Goal: Check status

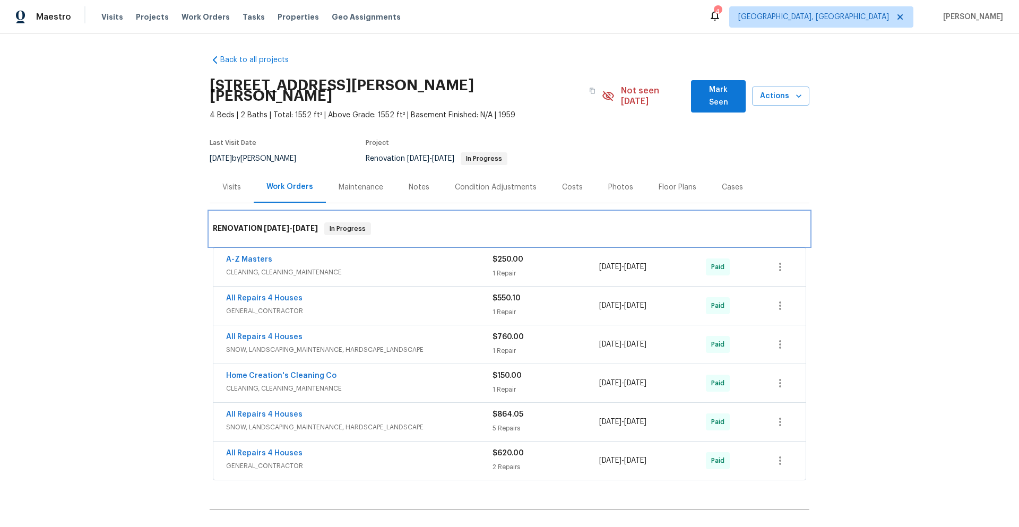
click at [362, 223] on span "In Progress" at bounding box center [347, 228] width 45 height 11
click at [469, 212] on div "RENOVATION [DATE] - [DATE] In Progress" at bounding box center [510, 229] width 600 height 34
click at [408, 228] on div "RENOVATION [DATE] - [DATE] In Progress" at bounding box center [510, 229] width 600 height 34
click at [347, 223] on span "In Progress" at bounding box center [347, 228] width 45 height 11
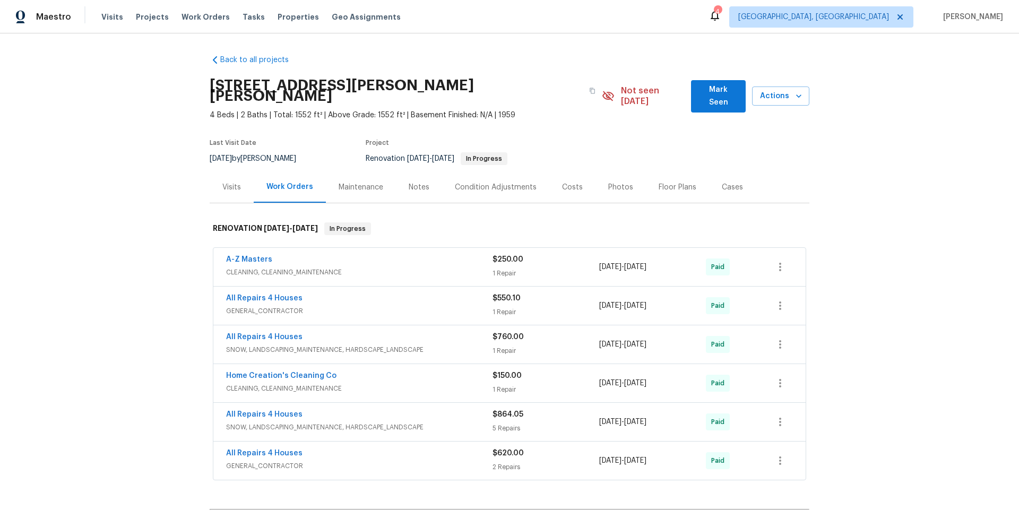
click at [236, 182] on div "Visits" at bounding box center [231, 187] width 19 height 11
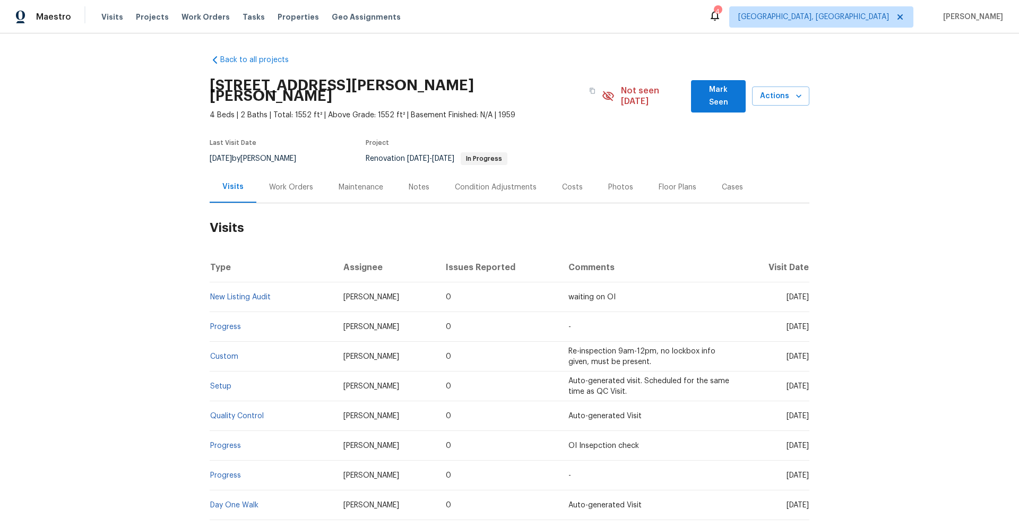
click at [290, 182] on div "Work Orders" at bounding box center [291, 187] width 44 height 11
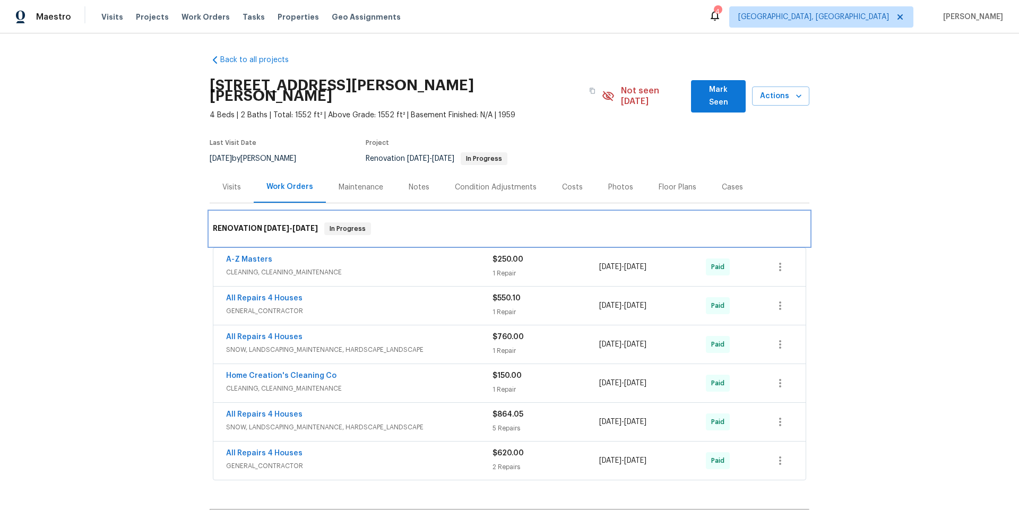
click at [351, 223] on span "In Progress" at bounding box center [347, 228] width 45 height 11
click at [312, 461] on span "GENERAL_CONTRACTOR" at bounding box center [359, 466] width 266 height 11
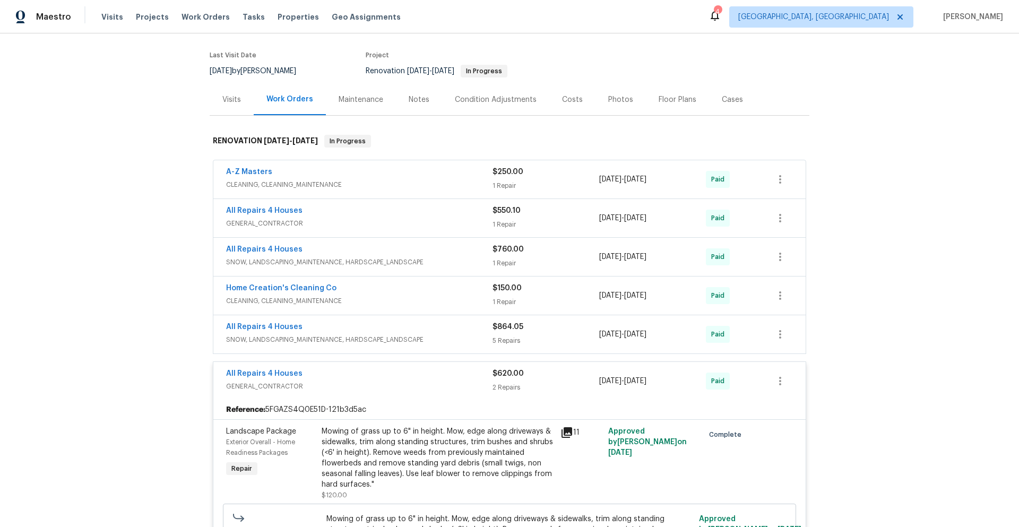
scroll to position [106, 0]
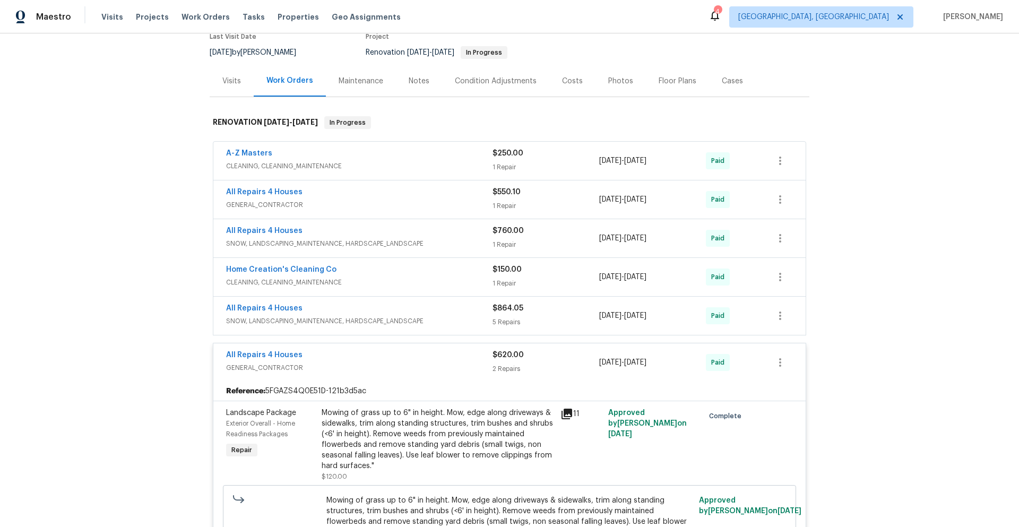
click at [369, 316] on span "SNOW, LANDSCAPING_MAINTENANCE, HARDSCAPE_LANDSCAPE" at bounding box center [359, 321] width 266 height 11
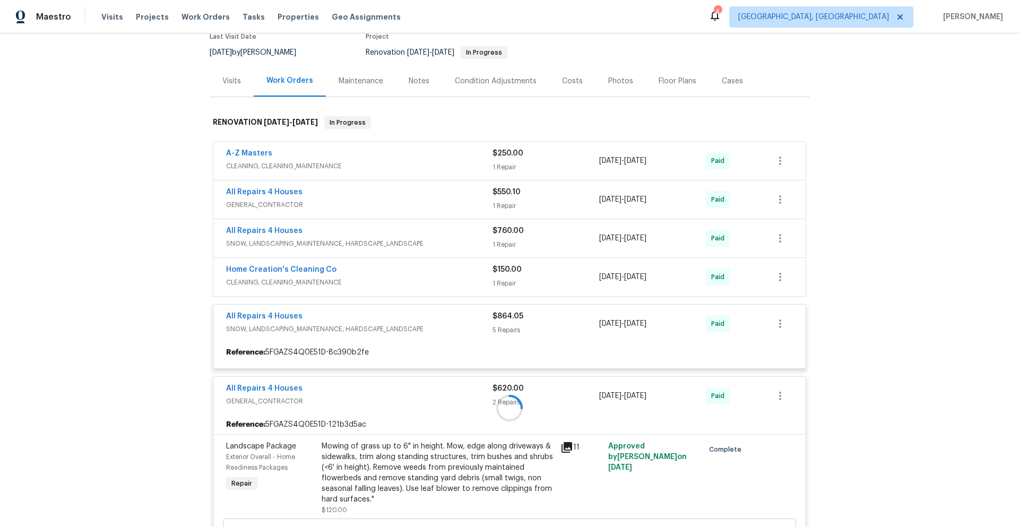
click at [352, 280] on div at bounding box center [510, 408] width 600 height 605
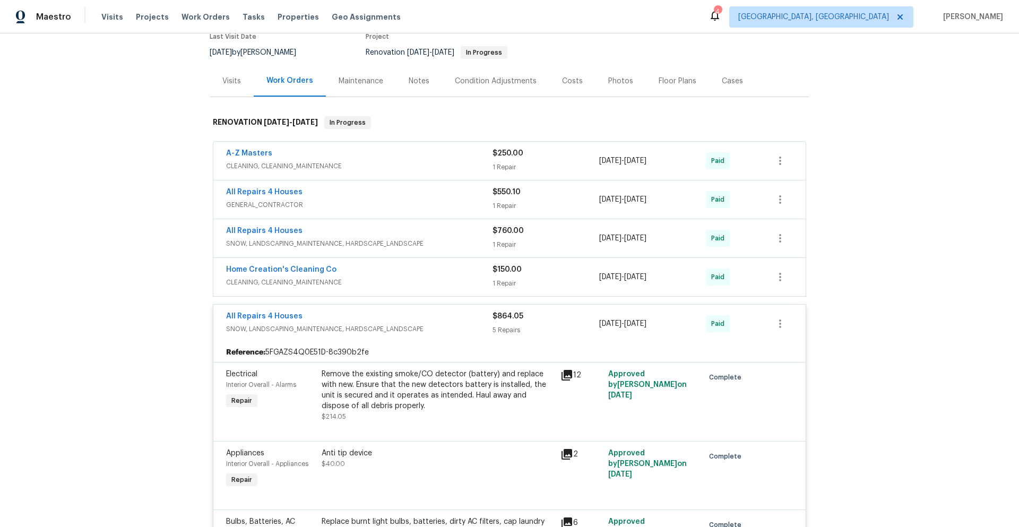
click at [356, 277] on span "CLEANING, CLEANING_MAINTENANCE" at bounding box center [359, 282] width 266 height 11
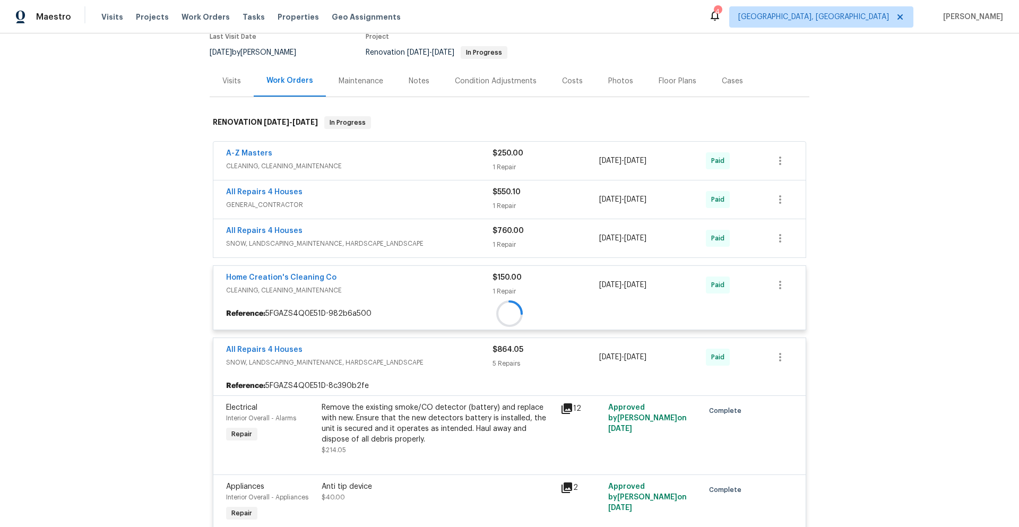
click at [347, 238] on span "SNOW, LANDSCAPING_MAINTENANCE, HARDSCAPE_LANDSCAPE" at bounding box center [359, 243] width 266 height 11
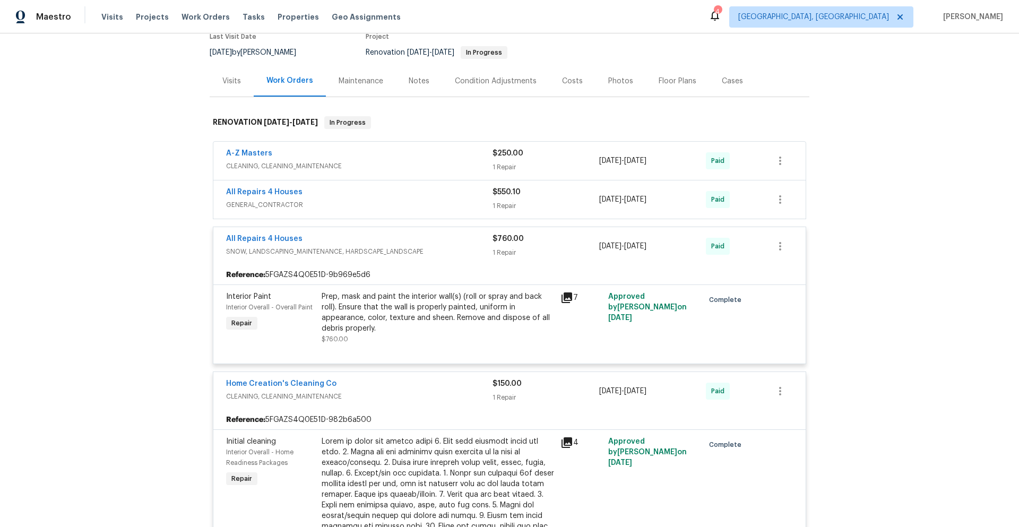
click at [349, 200] on div "All Repairs 4 Houses GENERAL_CONTRACTOR" at bounding box center [359, 199] width 266 height 25
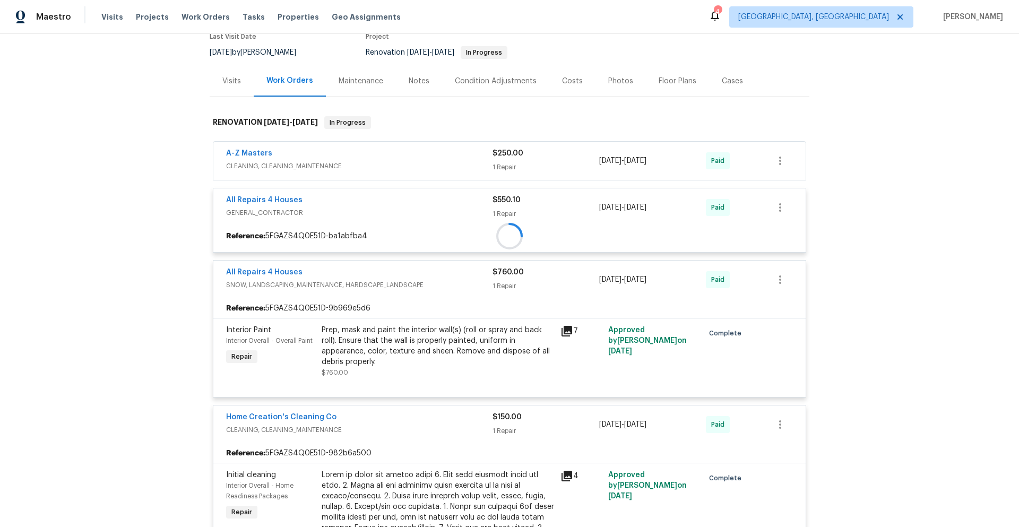
click at [347, 168] on div "A-Z Masters CLEANING, CLEANING_MAINTENANCE $250.00 1 Repair [DATE] - [DATE] Paid" at bounding box center [509, 161] width 592 height 38
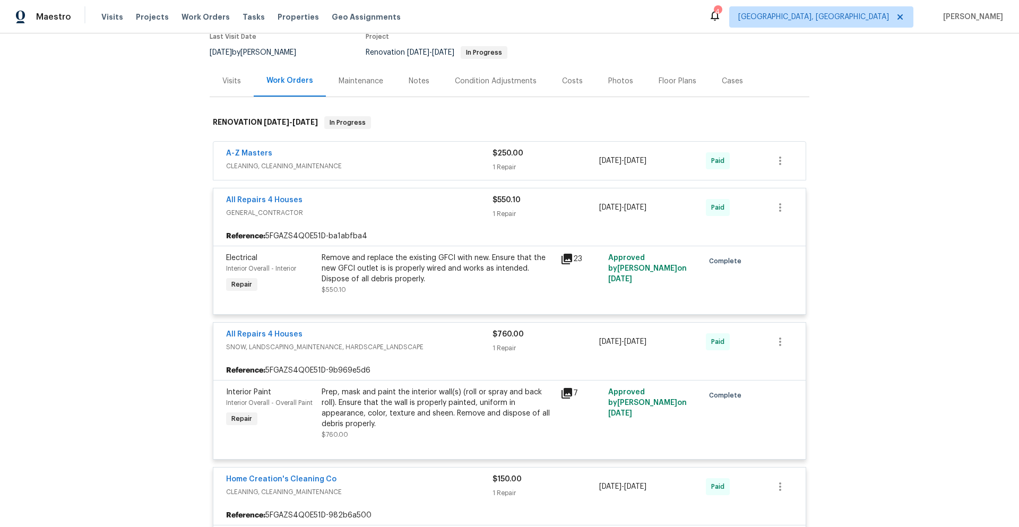
click at [349, 165] on div "A-Z Masters CLEANING, CLEANING_MAINTENANCE $250.00 1 Repair [DATE] - [DATE] Paid" at bounding box center [509, 161] width 592 height 38
click at [303, 161] on span "CLEANING, CLEANING_MAINTENANCE" at bounding box center [359, 166] width 266 height 11
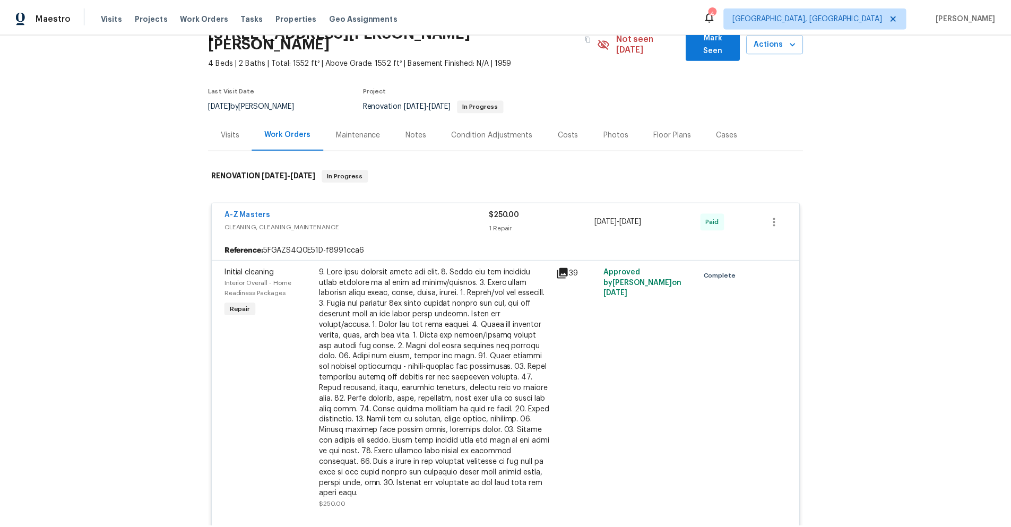
scroll to position [0, 0]
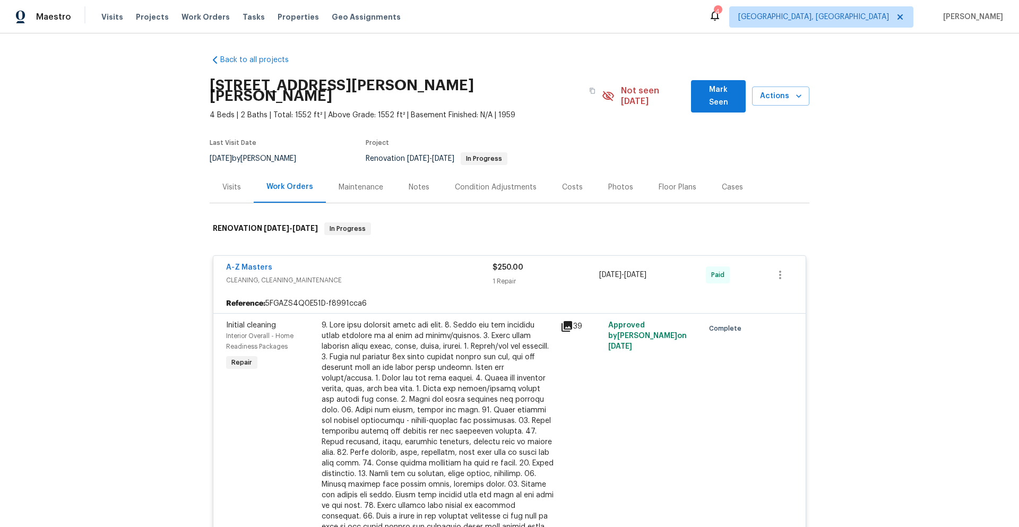
click at [400, 171] on div "Notes" at bounding box center [419, 186] width 46 height 31
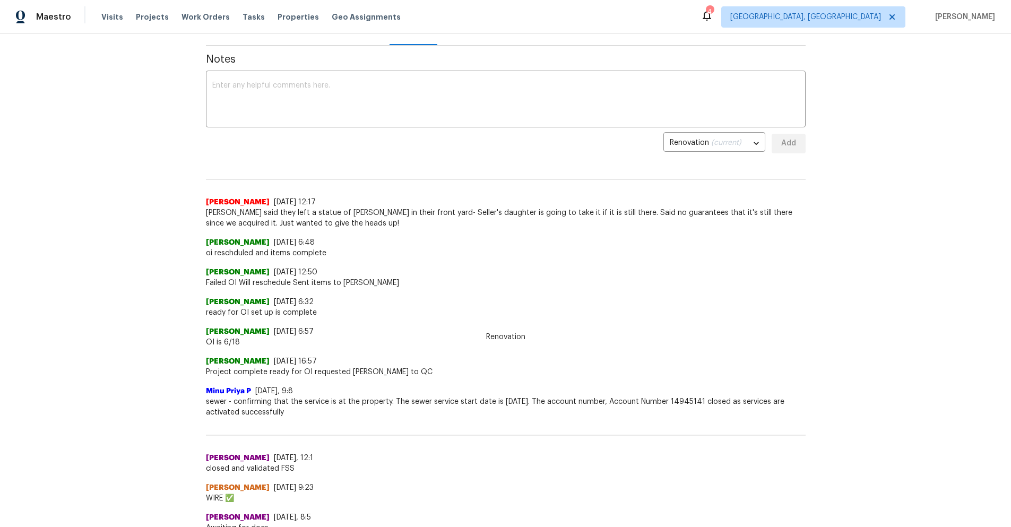
scroll to position [159, 0]
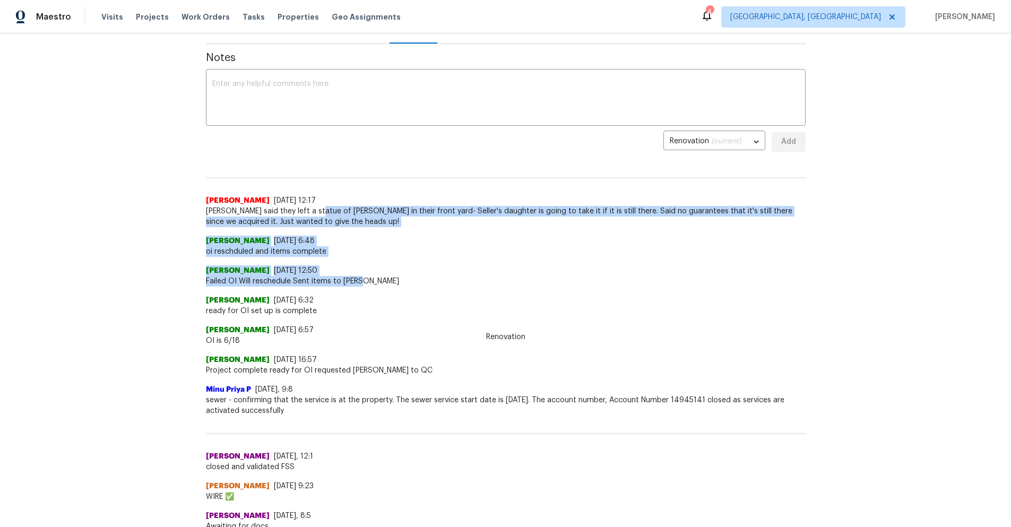
drag, startPoint x: 506, startPoint y: 213, endPoint x: 744, endPoint y: 346, distance: 272.0
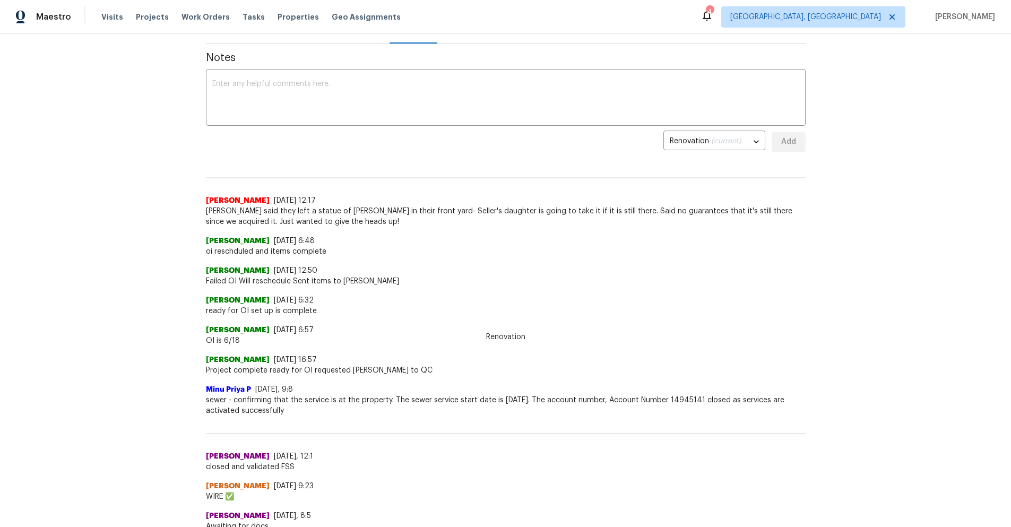
drag, startPoint x: 744, startPoint y: 346, endPoint x: 751, endPoint y: 352, distance: 9.8
click at [751, 355] on div "[PERSON_NAME] [DATE] 16:57" at bounding box center [506, 360] width 600 height 11
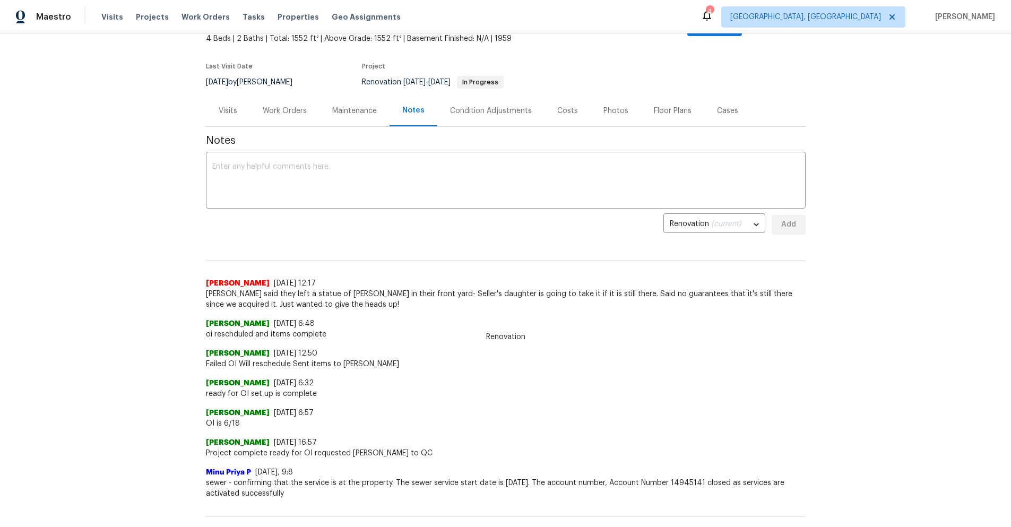
scroll to position [0, 0]
